Goal: Task Accomplishment & Management: Complete application form

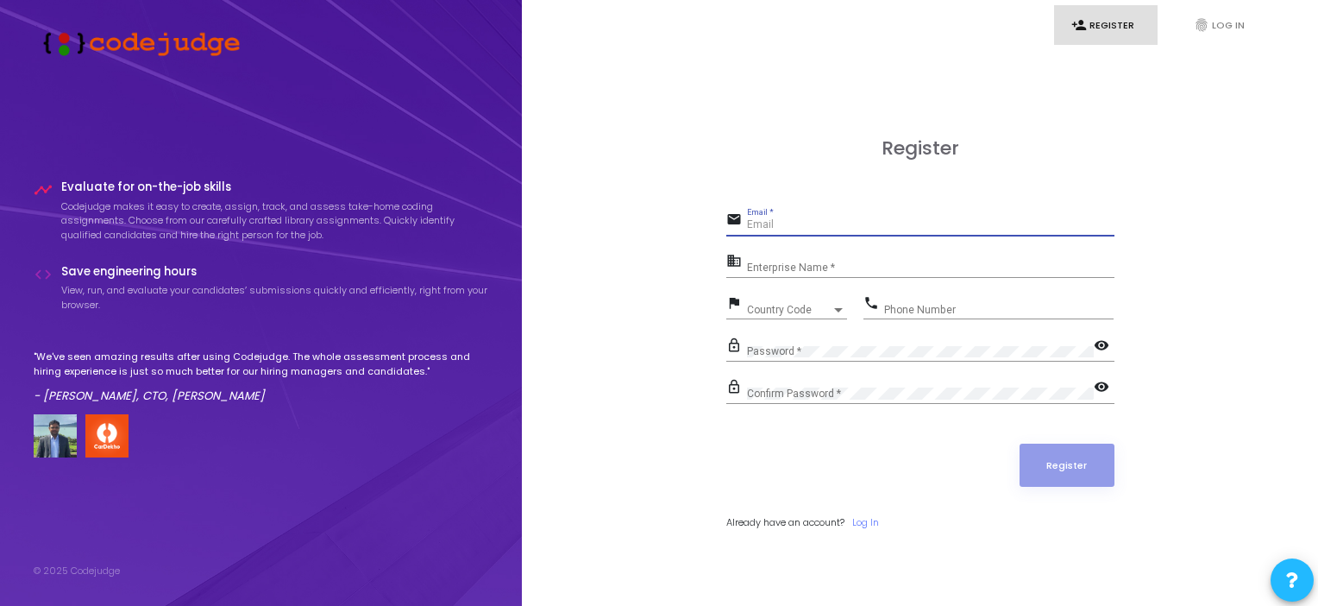
click at [874, 229] on input "Email *" at bounding box center [931, 225] width 368 height 12
click at [806, 227] on input "Email *" at bounding box center [931, 225] width 368 height 12
type input "sharmavaibhav581@gmail.com"
click at [825, 260] on div "Enterprise Name *" at bounding box center [931, 263] width 368 height 27
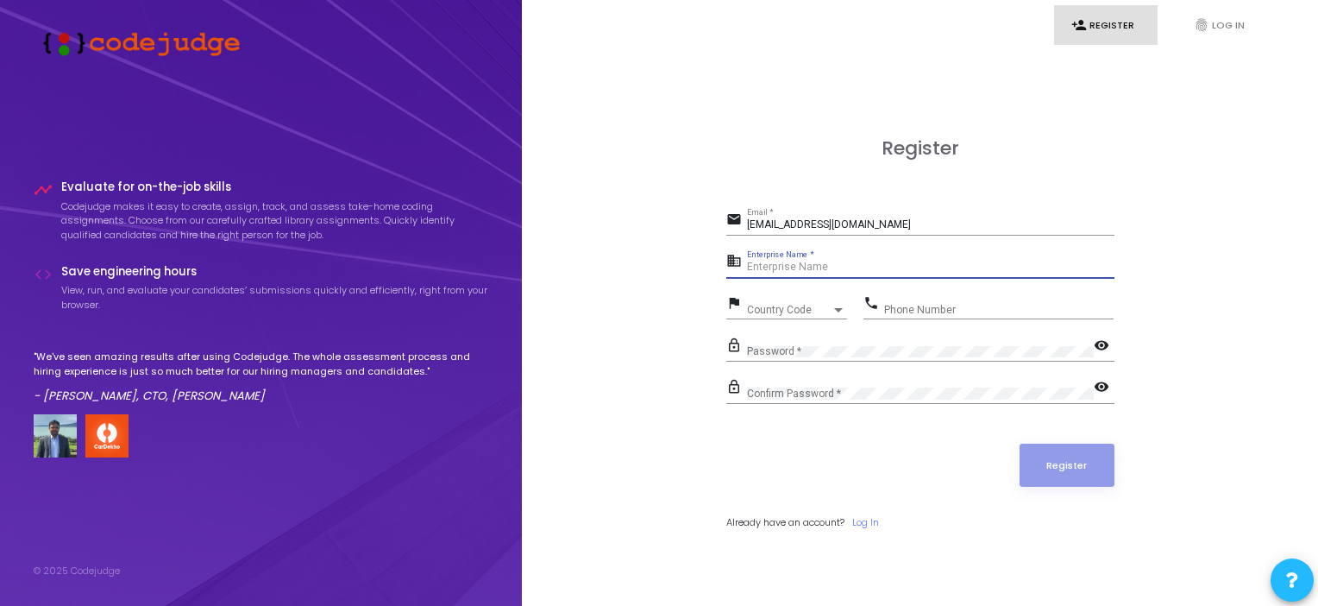
click at [831, 266] on input "Enterprise Name *" at bounding box center [931, 267] width 368 height 12
click at [789, 306] on span "Country Code" at bounding box center [777, 309] width 61 height 11
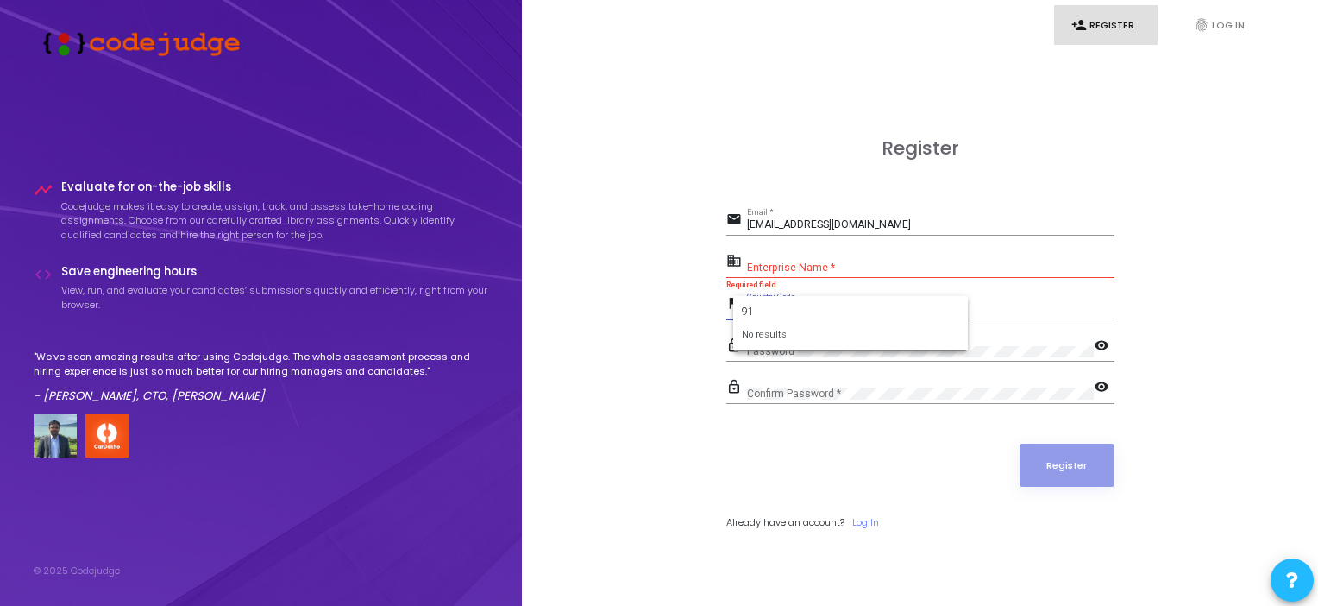
type input "9"
click at [822, 332] on div "No results" at bounding box center [850, 335] width 217 height 15
click at [804, 311] on input "+91" at bounding box center [850, 312] width 217 height 16
type input "+"
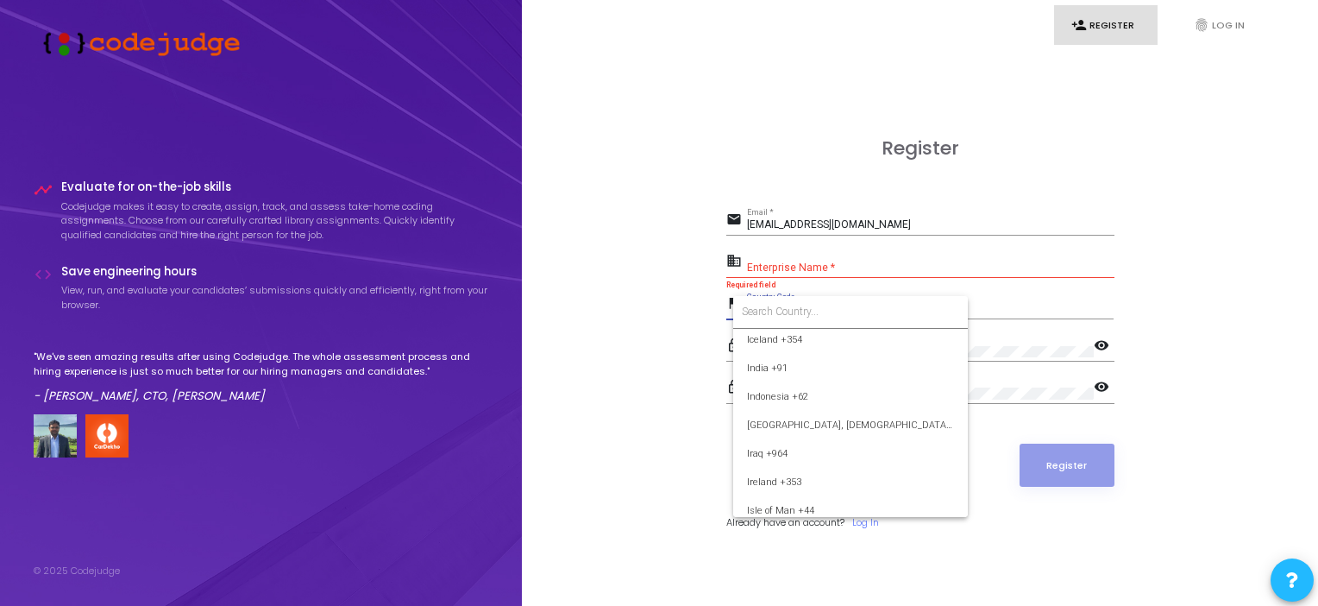
scroll to position [2707, 0]
click at [803, 373] on span "India +91" at bounding box center [850, 369] width 207 height 28
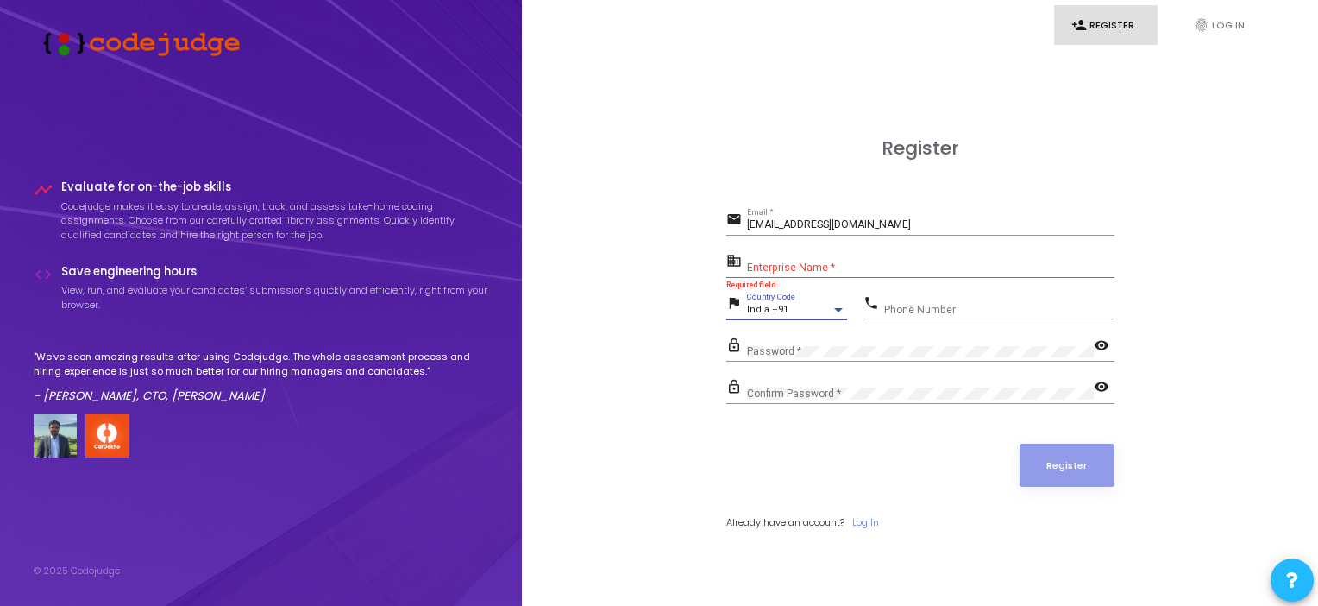
click at [921, 305] on input "Phone Number" at bounding box center [998, 310] width 229 height 12
type input "9555808301"
click at [888, 342] on div "Password *" at bounding box center [920, 347] width 347 height 27
click at [841, 384] on div "Confirm Password *" at bounding box center [920, 389] width 347 height 27
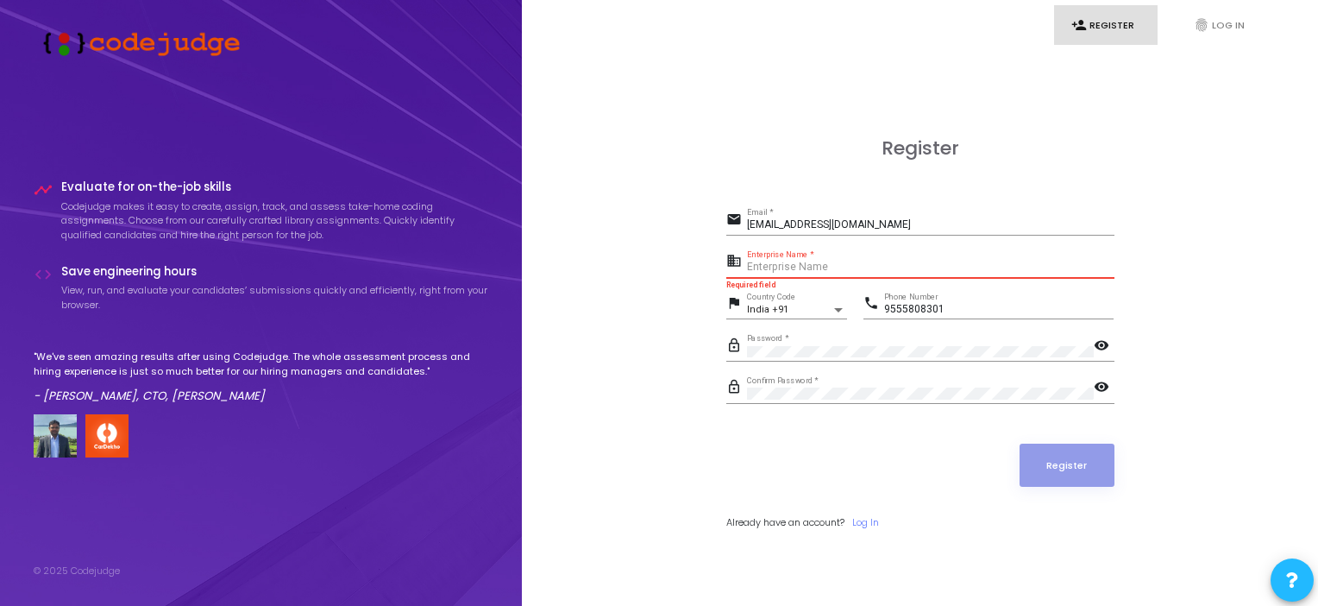
click at [820, 265] on input "Enterprise Name *" at bounding box center [931, 267] width 368 height 12
click at [766, 255] on div "Enterprise Name *" at bounding box center [931, 263] width 368 height 27
click at [773, 261] on input "Enterprise Name *" at bounding box center [931, 267] width 368 height 12
